Goal: Find specific page/section: Find specific page/section

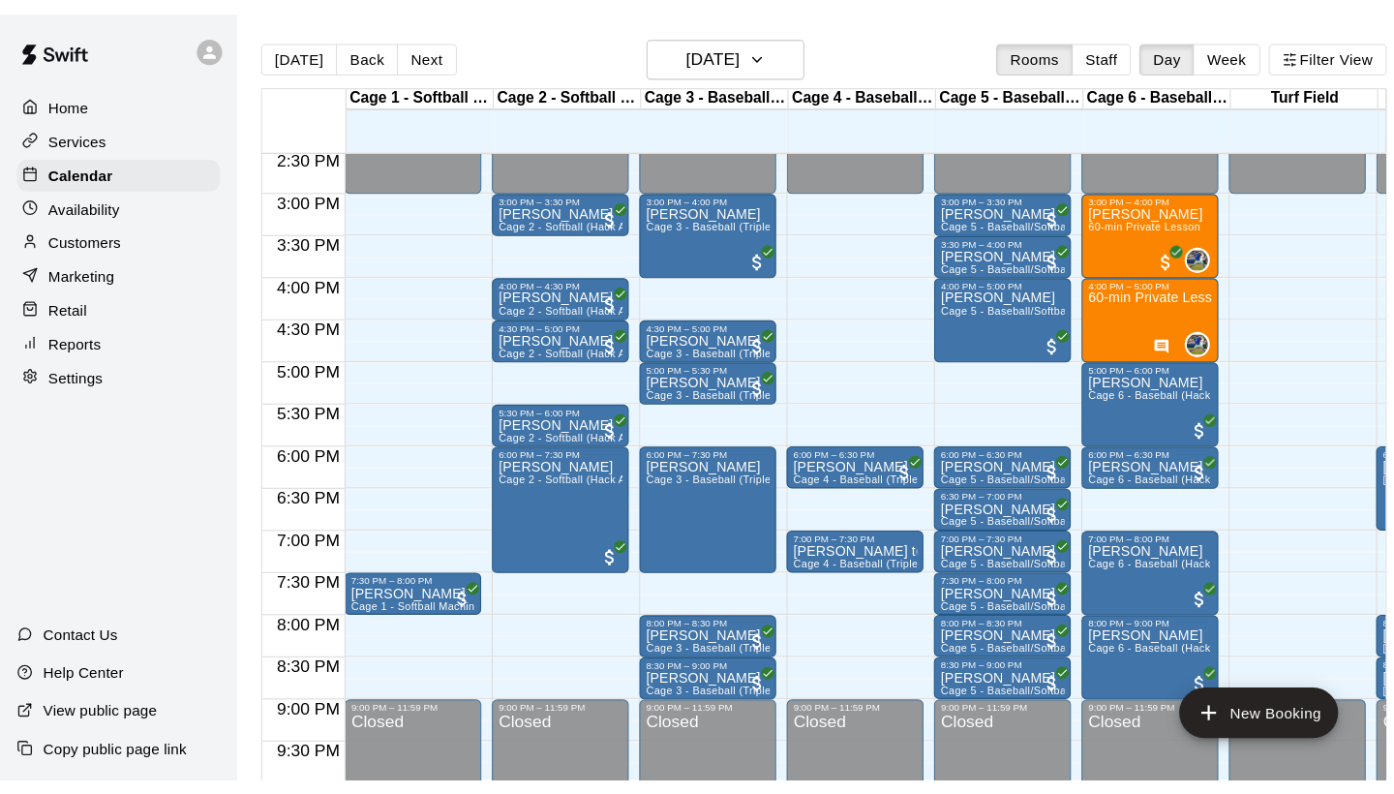
scroll to position [1127, 0]
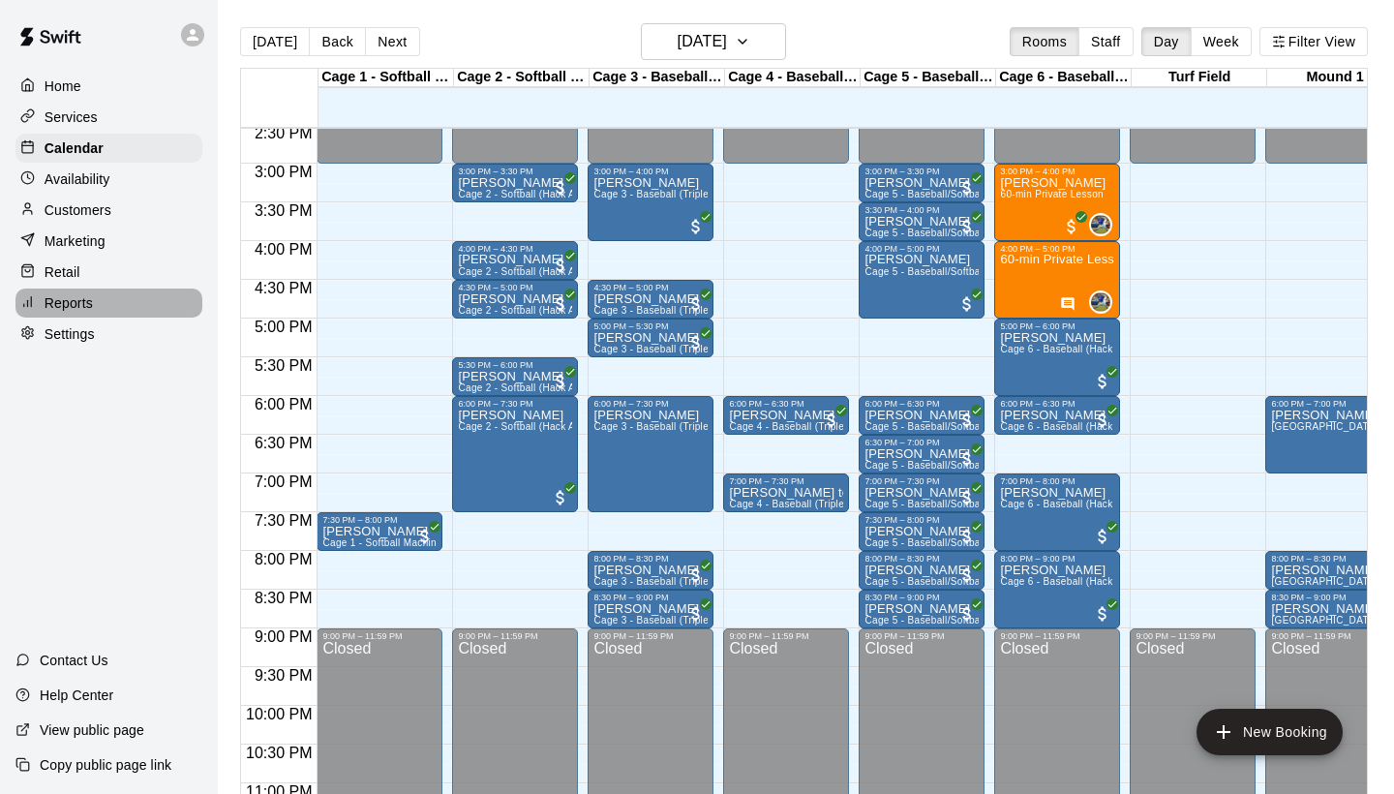
click at [93, 292] on div "Reports" at bounding box center [108, 303] width 187 height 29
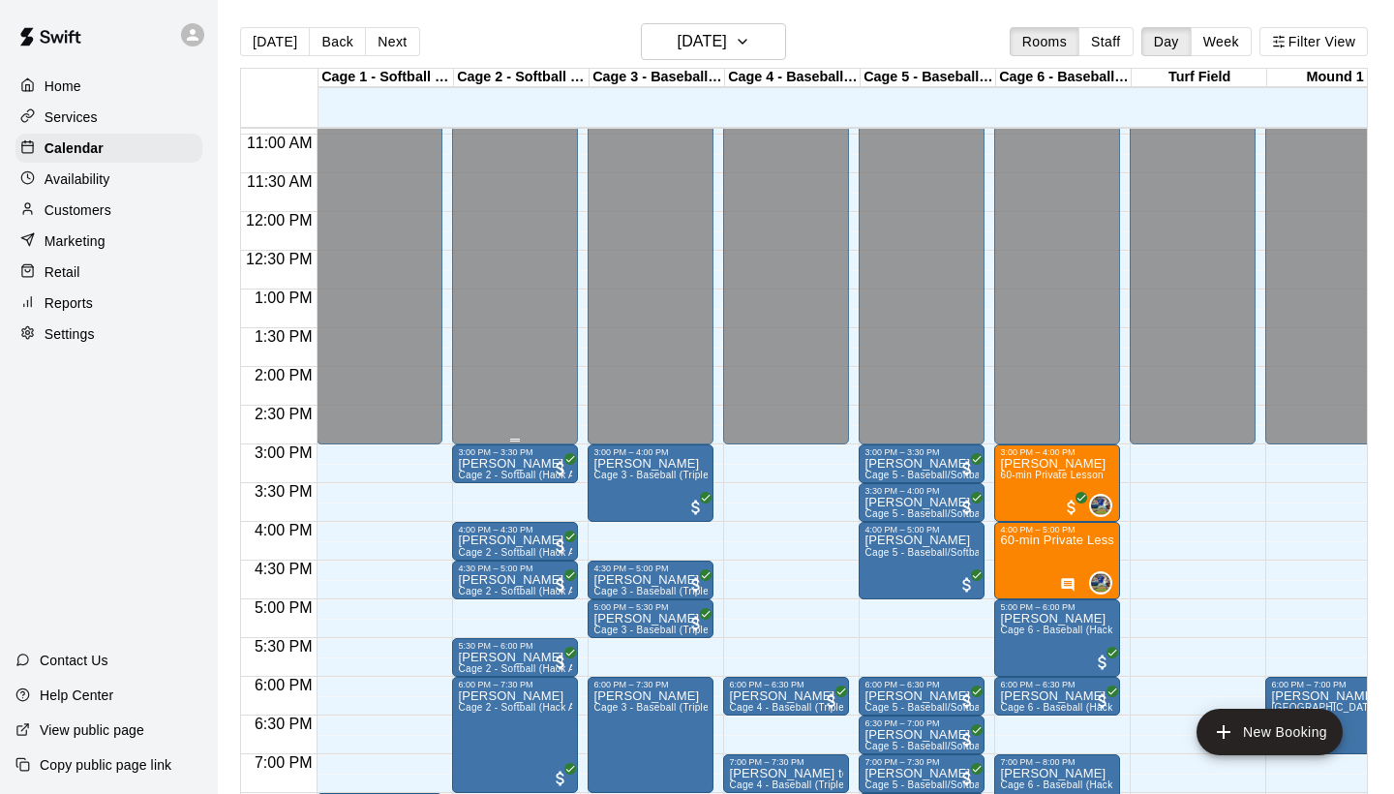
scroll to position [847, 0]
click at [341, 49] on button "Back" at bounding box center [337, 41] width 57 height 29
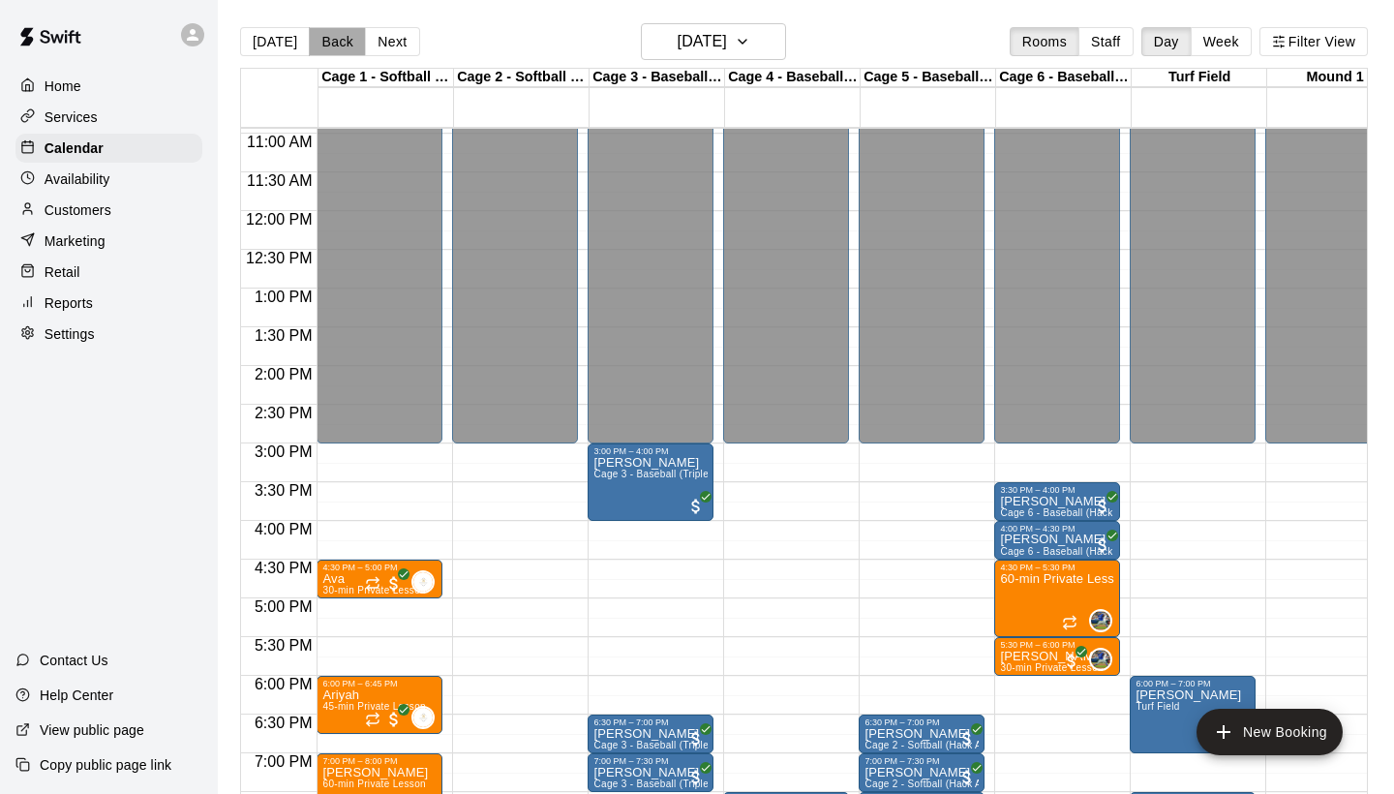
click at [347, 50] on button "Back" at bounding box center [337, 41] width 57 height 29
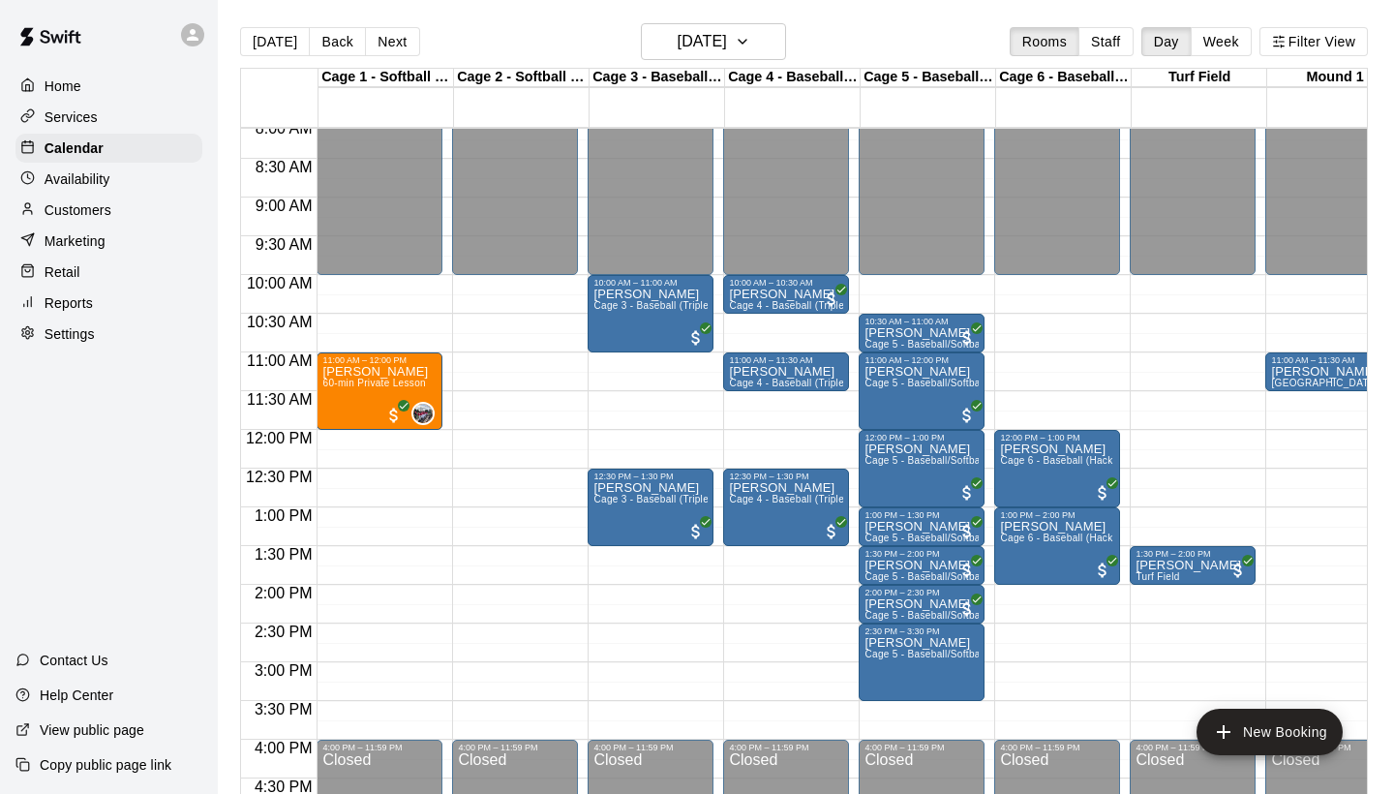
scroll to position [603, 0]
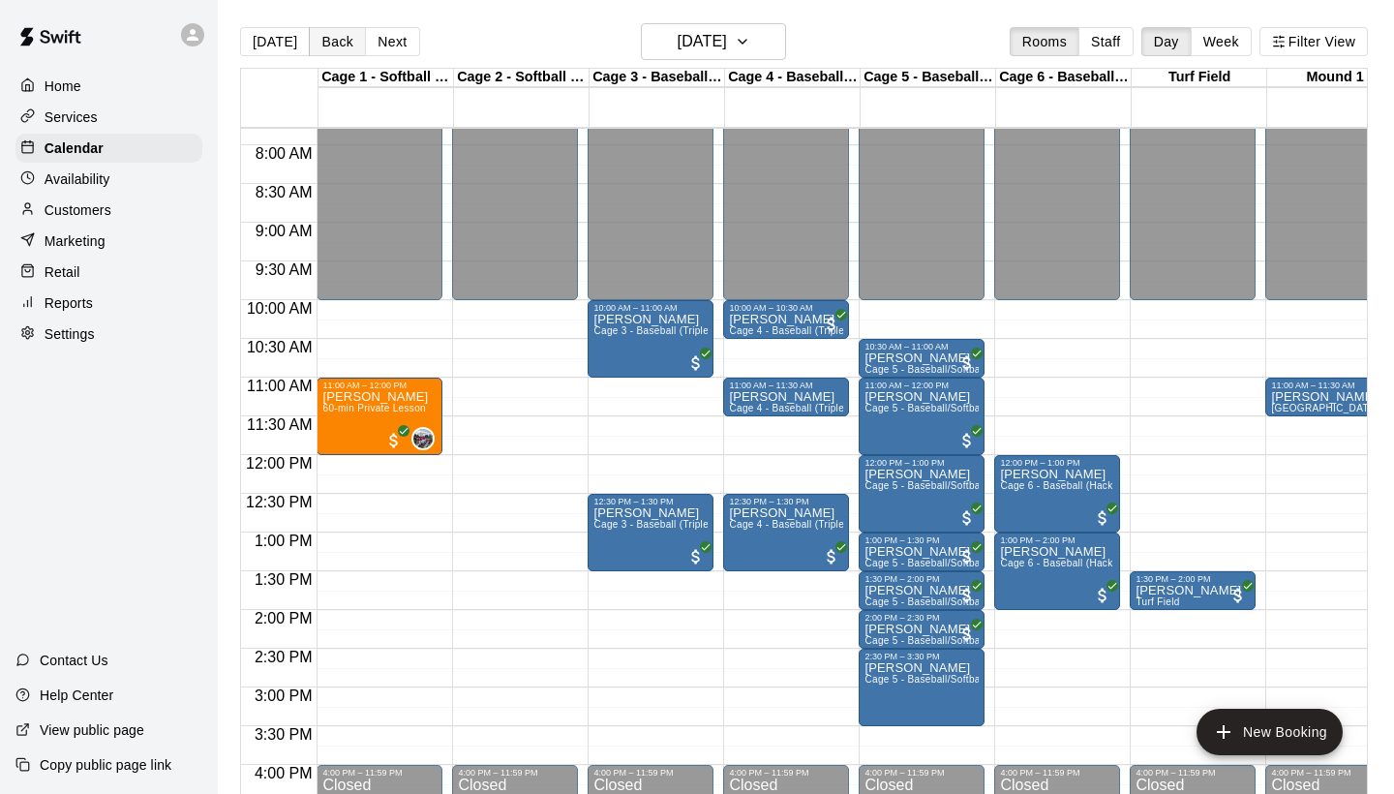
click at [345, 43] on button "Back" at bounding box center [337, 41] width 57 height 29
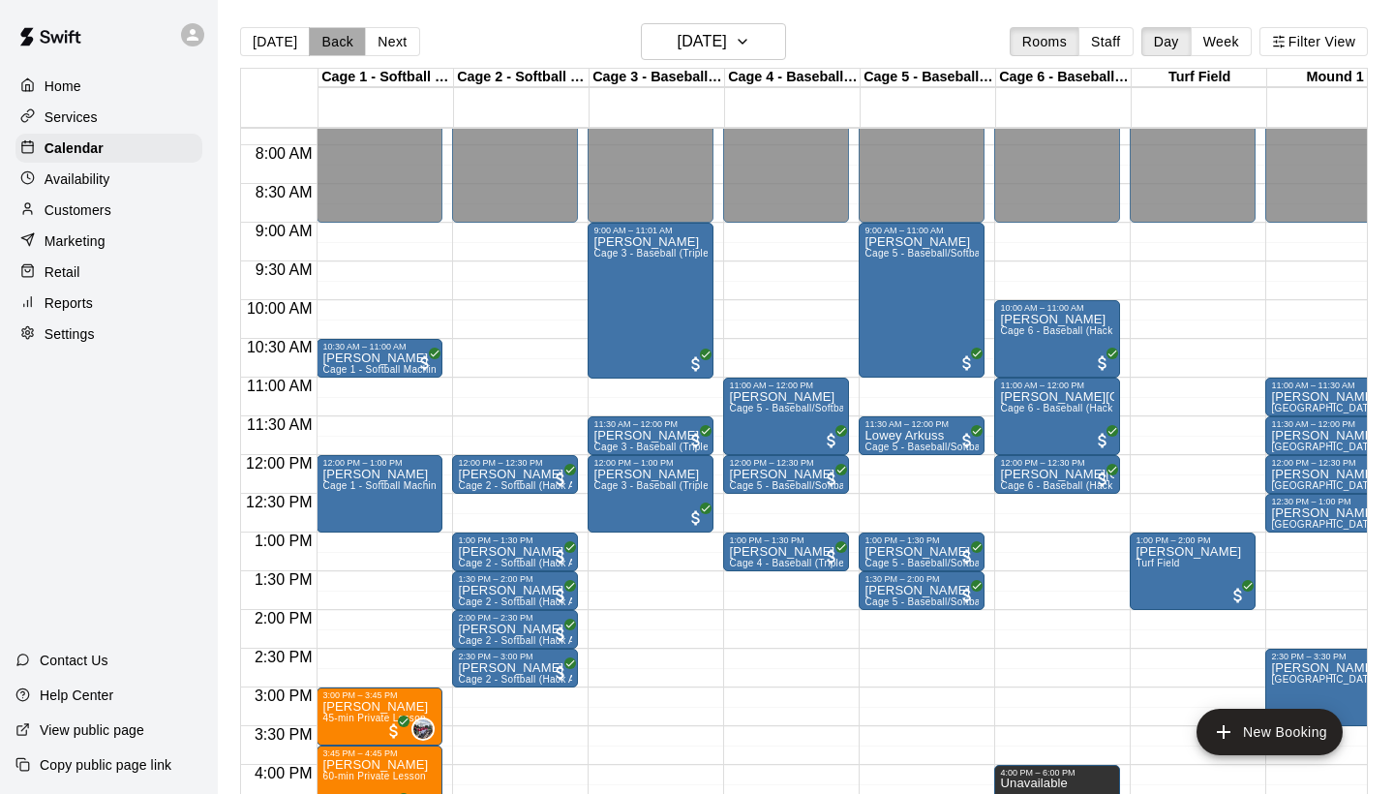
click at [345, 43] on button "Back" at bounding box center [337, 41] width 57 height 29
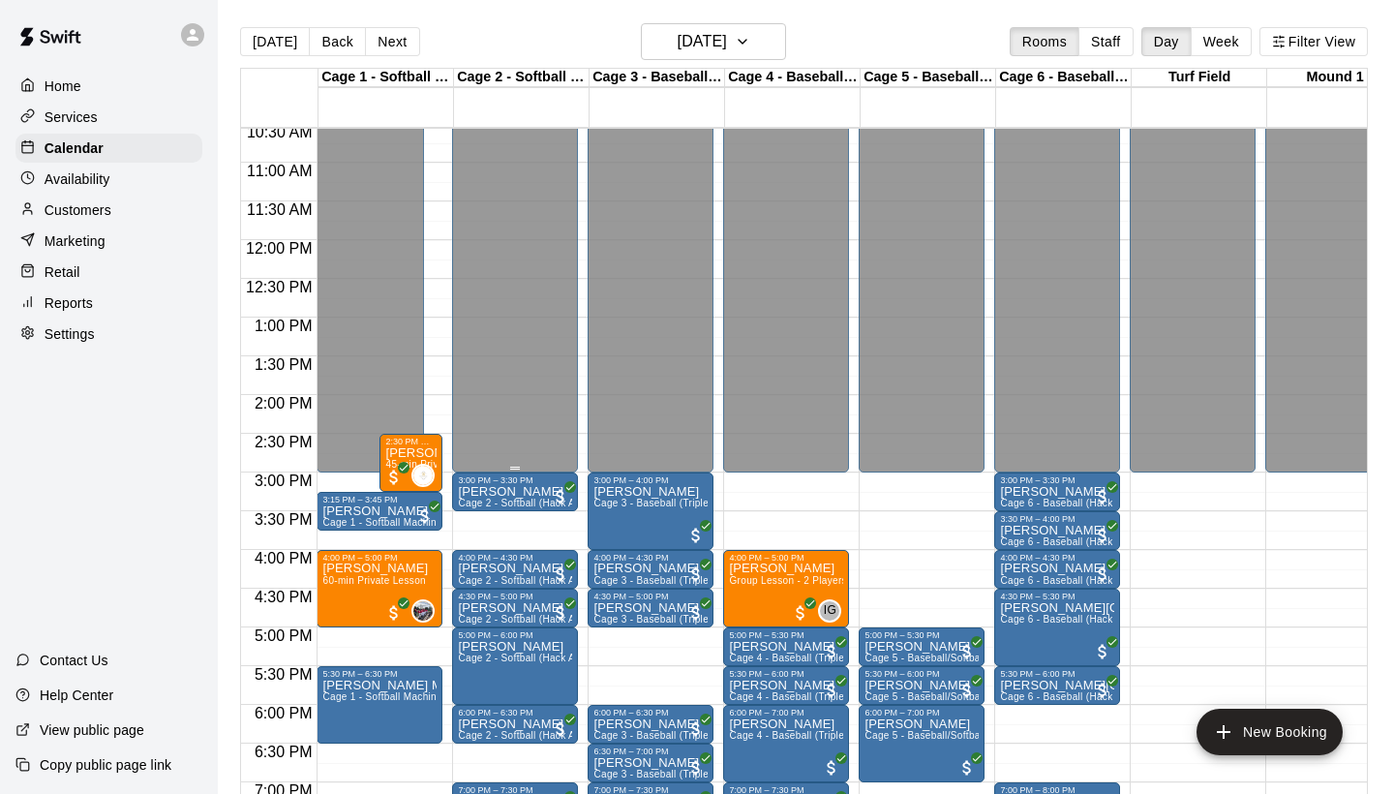
scroll to position [821, 0]
